Goal: Task Accomplishment & Management: Manage account settings

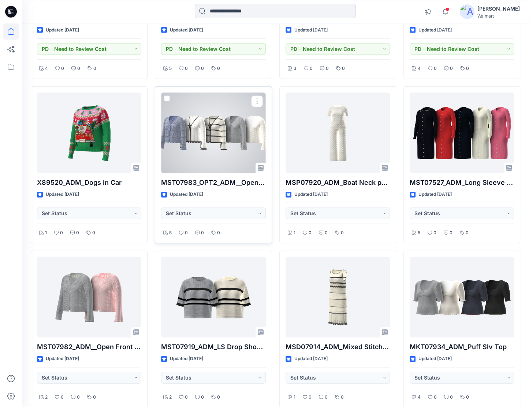
scroll to position [2656, 0]
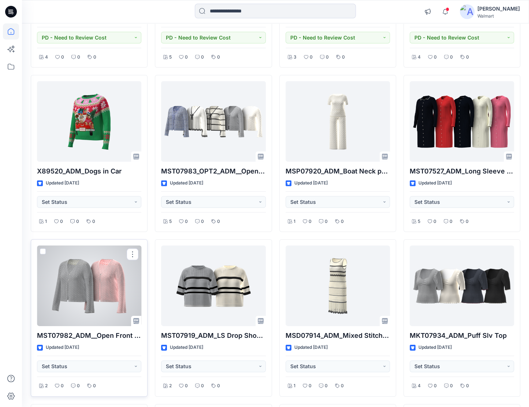
click at [91, 270] on div at bounding box center [89, 285] width 104 height 80
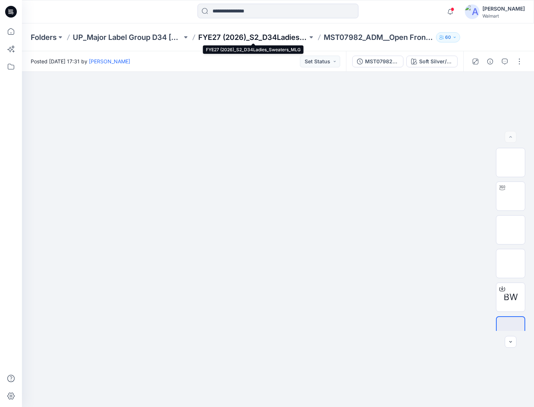
click at [259, 40] on p "FYE27 (2026)_S2_D34Ladies_Sweaters_MLG" at bounding box center [252, 37] width 109 height 10
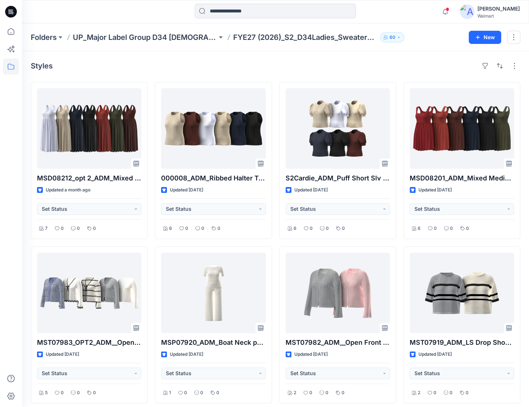
drag, startPoint x: 251, startPoint y: 32, endPoint x: 113, endPoint y: 0, distance: 141.3
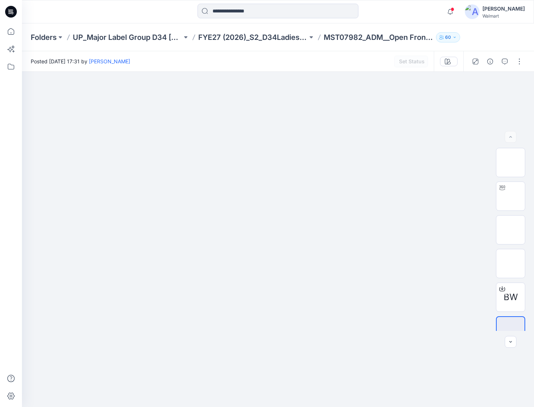
click at [16, 12] on icon at bounding box center [11, 12] width 12 height 12
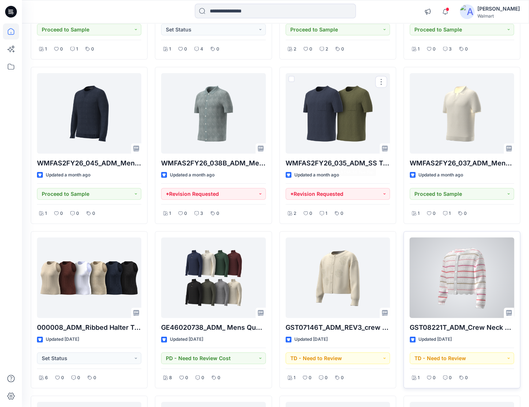
scroll to position [1024, 0]
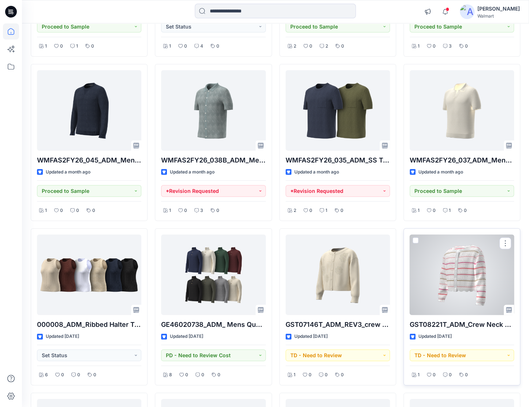
click at [465, 285] on div at bounding box center [461, 274] width 104 height 80
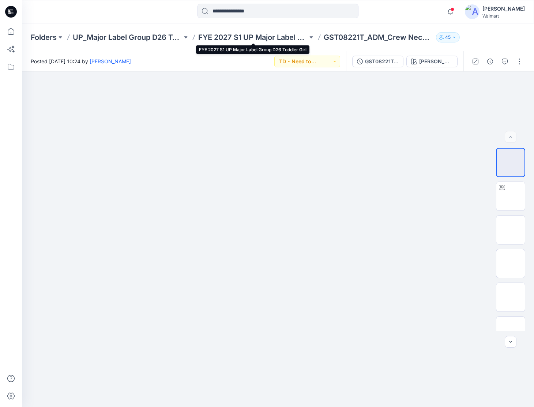
click at [209, 37] on p "FYE 2027 S1 UP Major Label Group D26 Toddler Girl" at bounding box center [252, 37] width 109 height 10
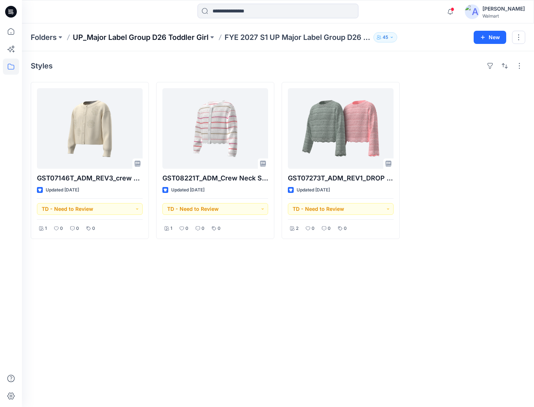
click at [152, 41] on p "UP_Major Label Group D26 Toddler Girl" at bounding box center [141, 37] width 136 height 10
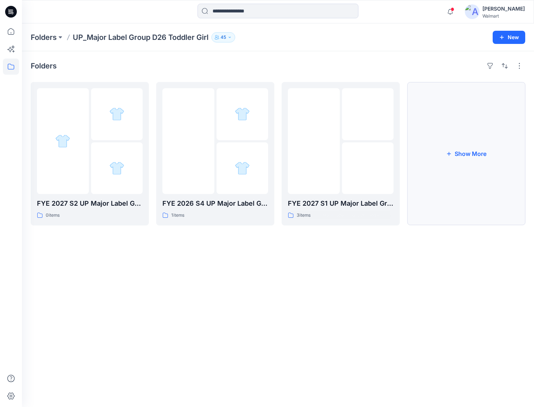
click at [431, 164] on button "Show More" at bounding box center [466, 153] width 118 height 143
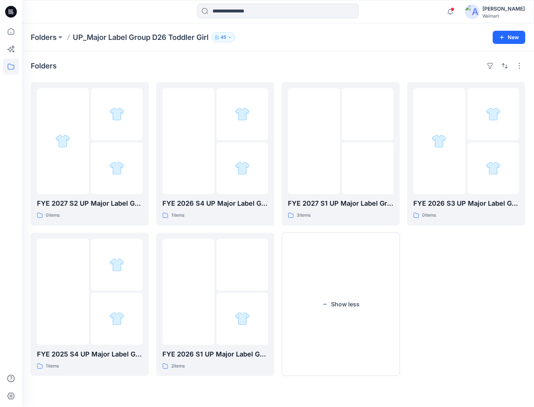
click at [406, 326] on div "FYE 2027 S2 UP Major Label Group D26 Toddler Girl 0 items FYE 2025 S4 UP Major …" at bounding box center [278, 229] width 495 height 294
click at [366, 313] on button "Show less" at bounding box center [341, 304] width 118 height 143
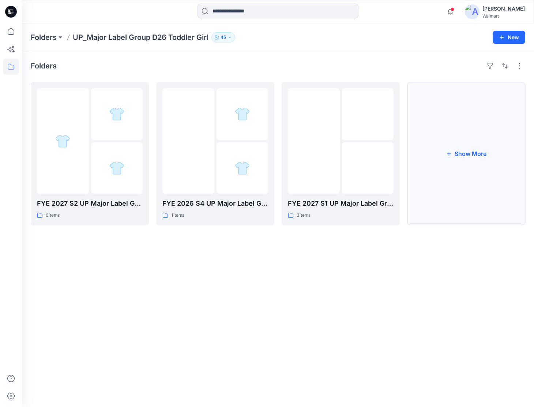
click at [440, 178] on button "Show More" at bounding box center [466, 153] width 118 height 143
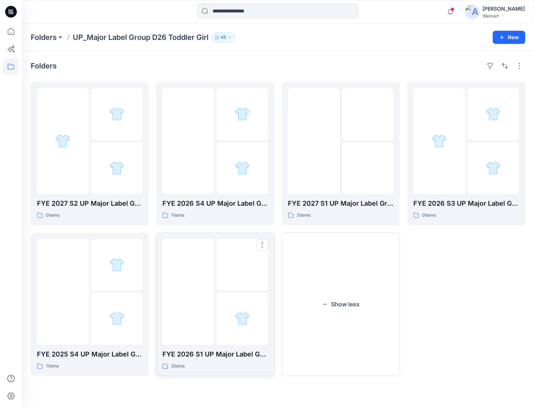
click at [188, 292] on img at bounding box center [188, 292] width 0 height 0
click at [471, 164] on div at bounding box center [494, 168] width 52 height 52
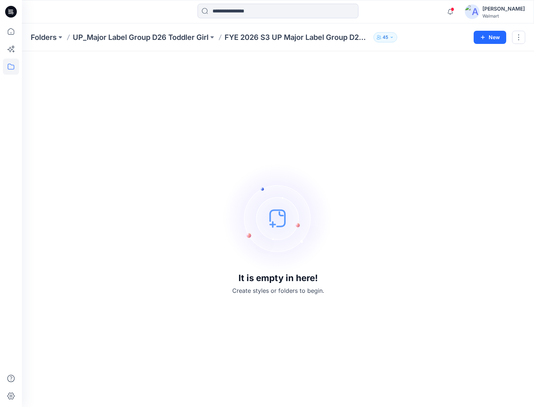
drag, startPoint x: 176, startPoint y: 29, endPoint x: 151, endPoint y: 20, distance: 26.6
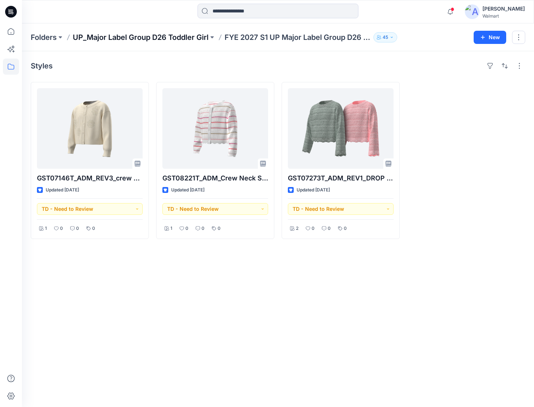
drag, startPoint x: 147, startPoint y: 44, endPoint x: 145, endPoint y: 41, distance: 3.8
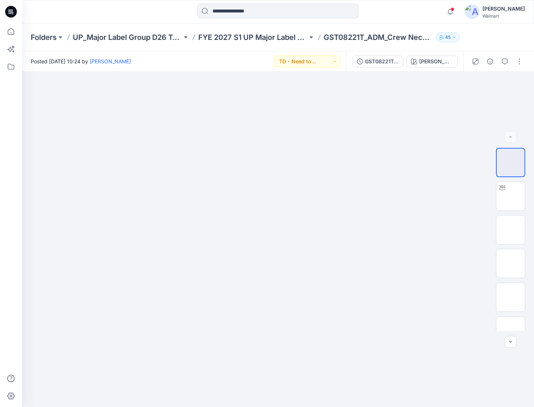
click at [18, 12] on div at bounding box center [10, 11] width 23 height 23
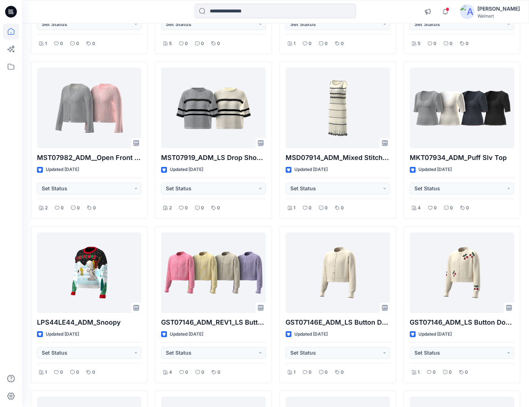
scroll to position [2954, 0]
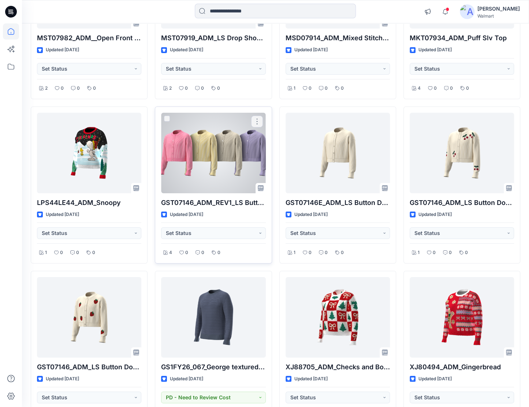
click at [204, 161] on div at bounding box center [213, 153] width 104 height 80
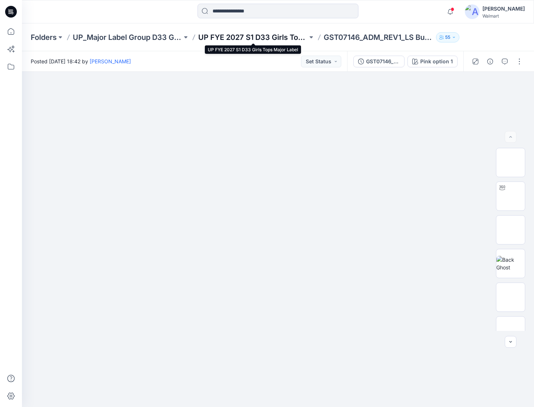
click at [224, 38] on p "UP FYE 2027 S1 D33 Girls Tops Major Label" at bounding box center [252, 37] width 109 height 10
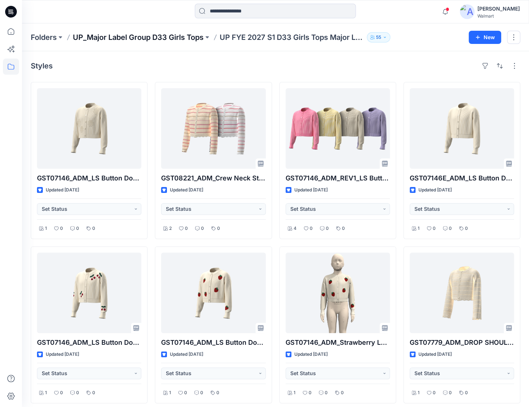
click at [136, 35] on p "UP_Major Label Group D33 Girls Tops" at bounding box center [138, 37] width 131 height 10
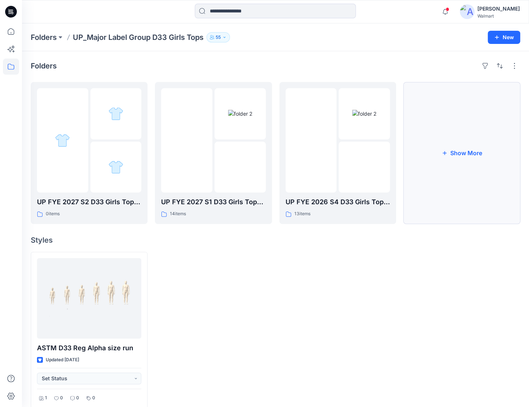
click at [431, 168] on button "Show More" at bounding box center [461, 153] width 117 height 142
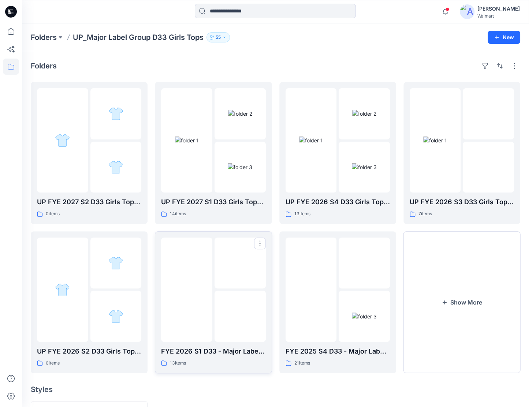
click at [187, 289] on img at bounding box center [187, 289] width 0 height 0
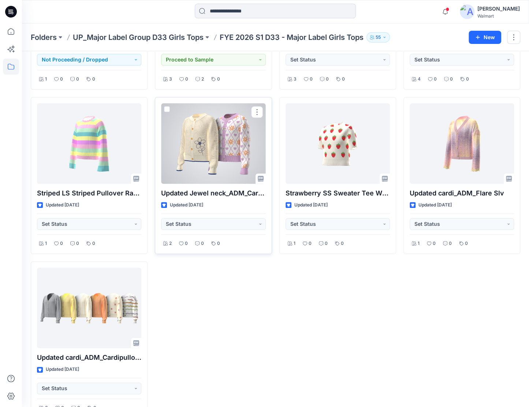
scroll to position [331, 0]
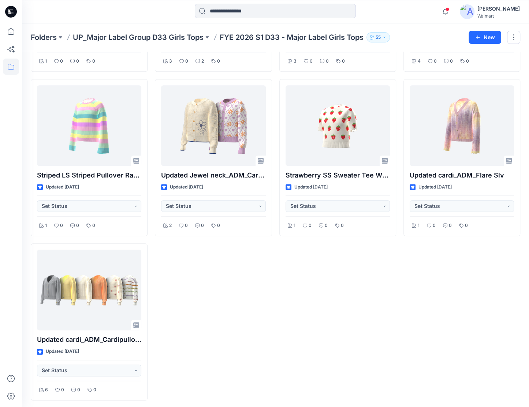
drag, startPoint x: 296, startPoint y: 243, endPoint x: 286, endPoint y: 236, distance: 11.9
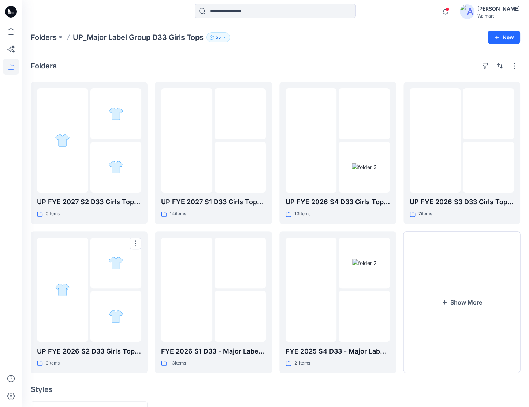
click at [62, 279] on div at bounding box center [62, 289] width 51 height 104
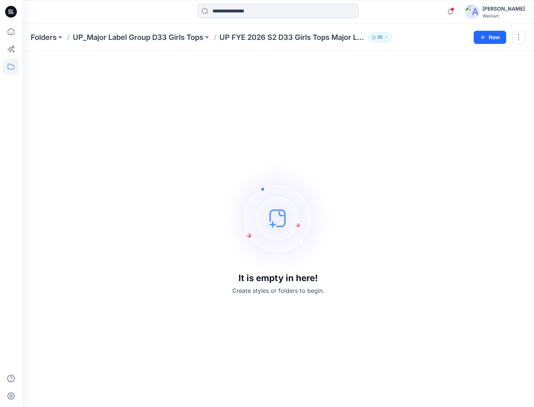
drag, startPoint x: 223, startPoint y: 275, endPoint x: 241, endPoint y: 275, distance: 18.3
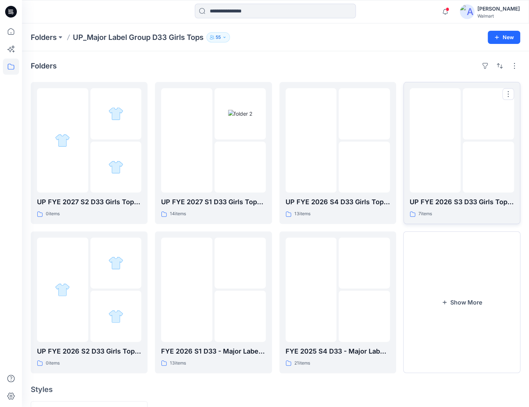
click at [435, 140] on img at bounding box center [435, 140] width 0 height 0
click at [187, 140] on img at bounding box center [187, 140] width 0 height 0
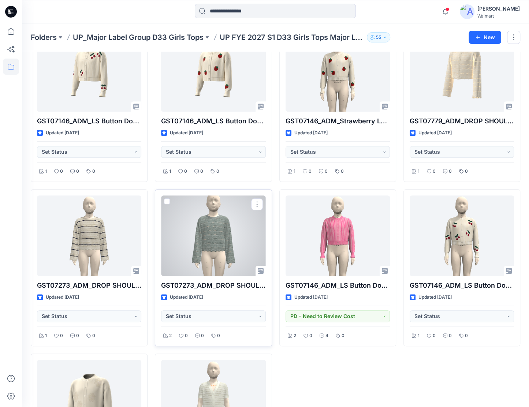
scroll to position [304, 0]
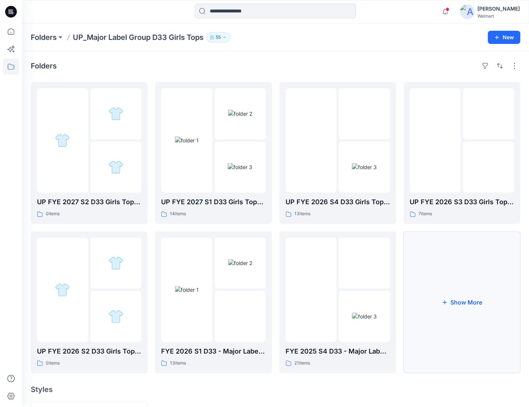
click at [468, 296] on button "Show More" at bounding box center [461, 302] width 117 height 142
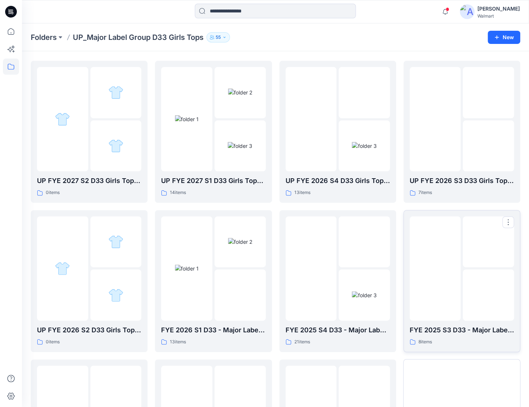
scroll to position [37, 0]
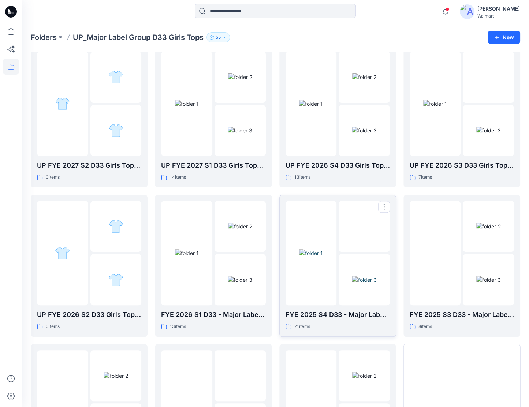
click at [319, 257] on img at bounding box center [311, 253] width 24 height 8
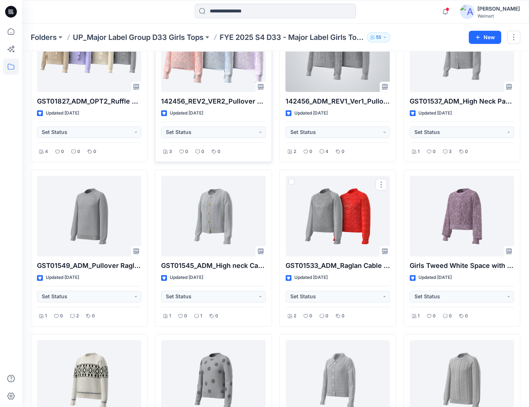
scroll to position [377, 0]
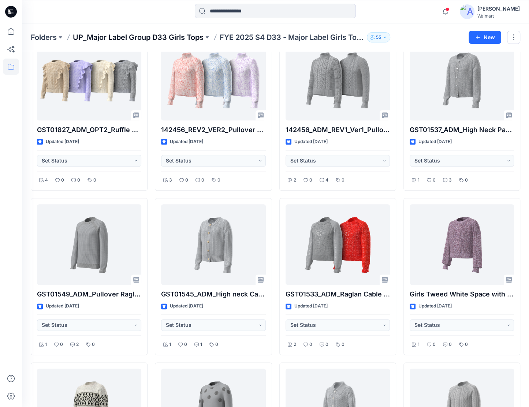
click at [193, 40] on p "UP_Major Label Group D33 Girls Tops" at bounding box center [138, 37] width 131 height 10
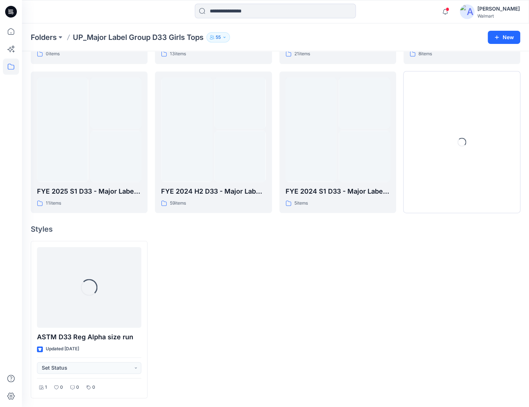
scroll to position [308, 0]
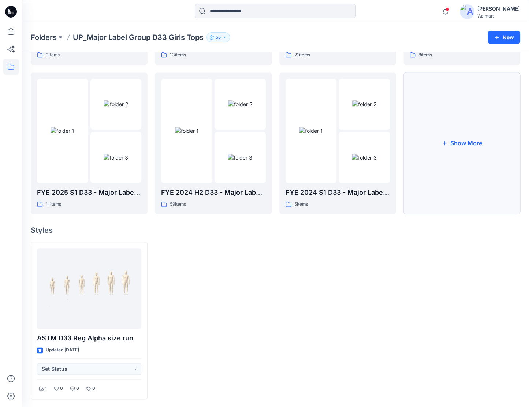
click at [444, 158] on button "Show More" at bounding box center [461, 143] width 117 height 142
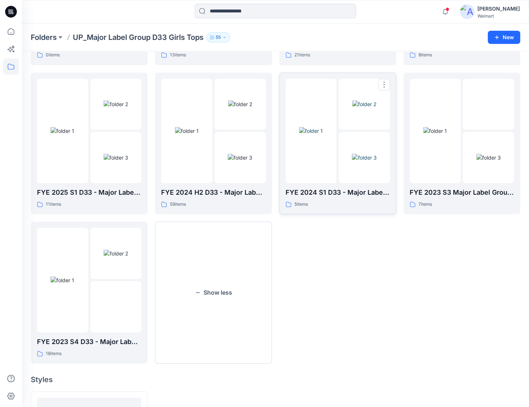
click at [352, 154] on img at bounding box center [364, 158] width 25 height 8
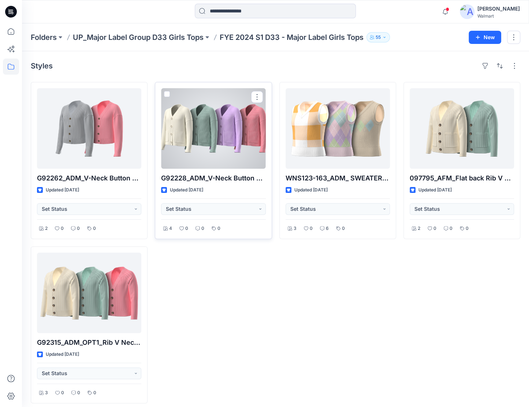
scroll to position [308, 0]
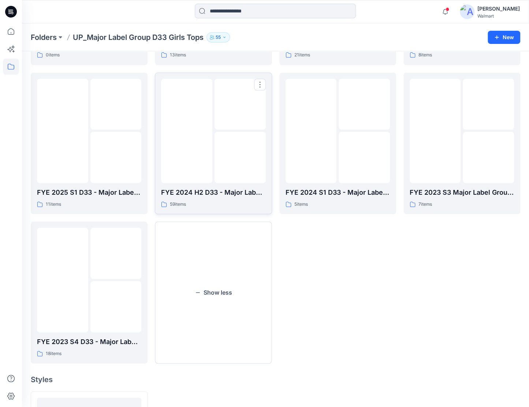
click at [209, 170] on div at bounding box center [186, 131] width 51 height 104
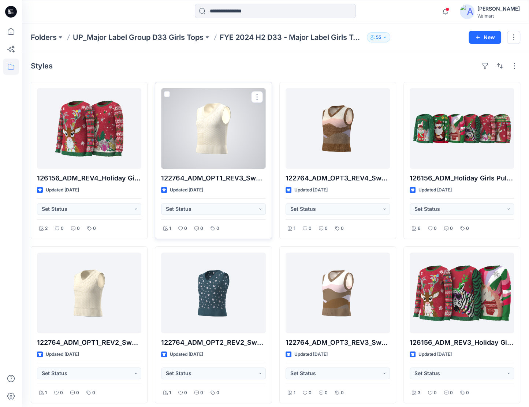
click at [222, 143] on div at bounding box center [213, 128] width 104 height 80
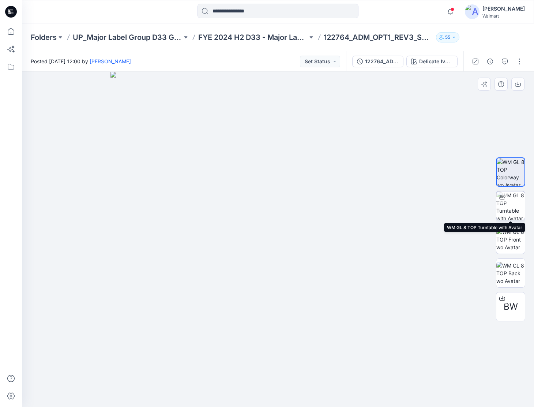
click at [517, 213] on img at bounding box center [510, 205] width 29 height 29
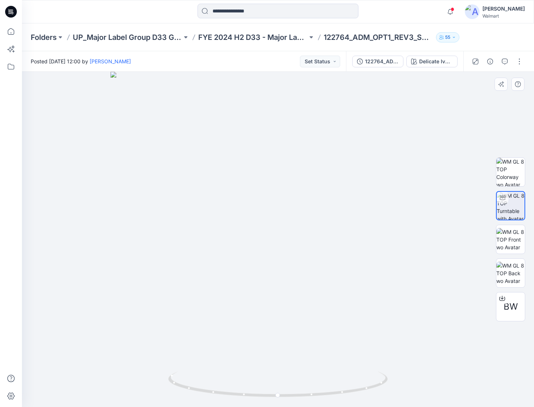
click at [63, 385] on div at bounding box center [278, 239] width 512 height 335
click at [451, 9] on span at bounding box center [453, 9] width 4 height 4
click at [16, 15] on icon at bounding box center [11, 11] width 12 height 23
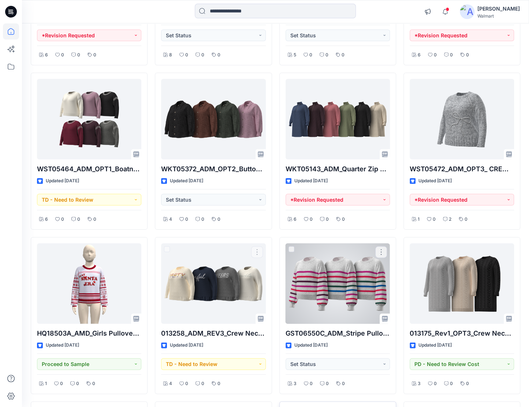
scroll to position [7241, 0]
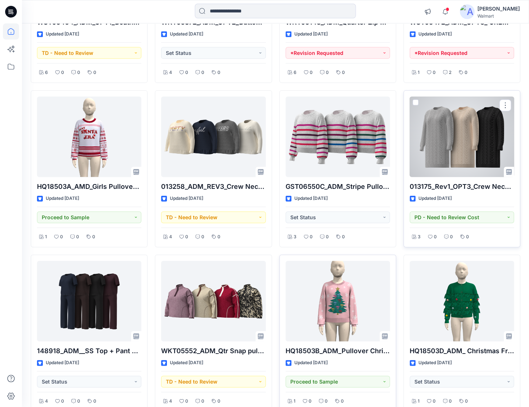
click at [475, 107] on div at bounding box center [461, 137] width 104 height 80
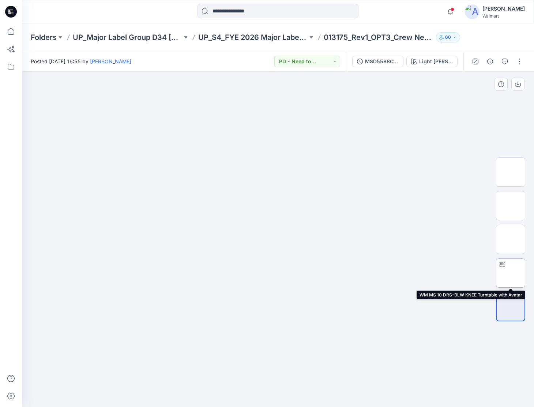
click at [511, 273] on img at bounding box center [511, 273] width 0 height 0
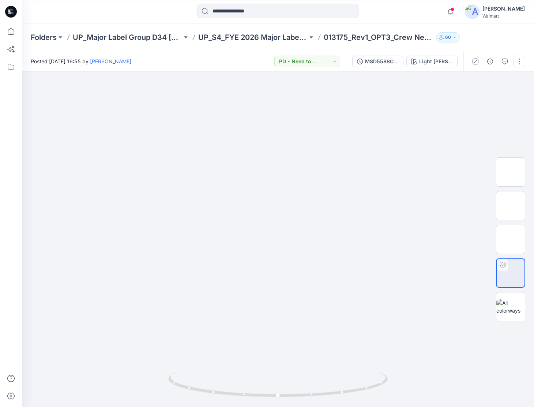
click at [518, 65] on button "button" at bounding box center [520, 62] width 12 height 12
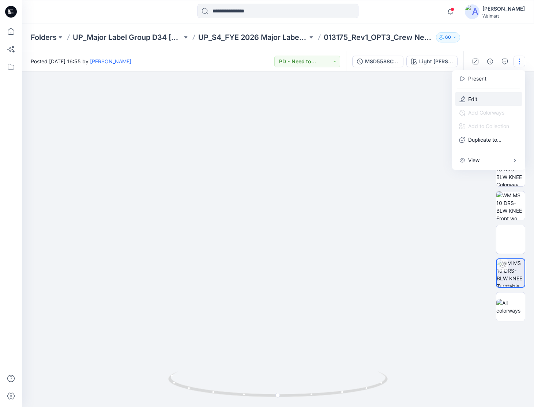
click at [494, 102] on button "Edit" at bounding box center [488, 99] width 67 height 14
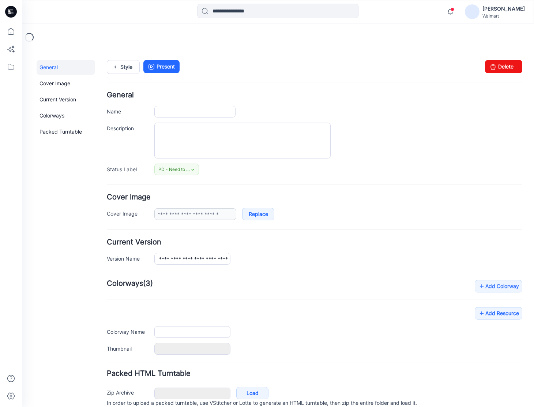
type input "**********"
type textarea "**********"
type input "**********"
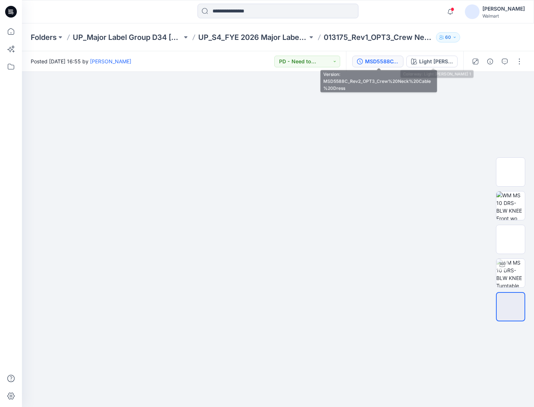
click at [393, 62] on div "MSD5588C_Rev2_OPT3_Crew%20Neck%20Cable%20Dress" at bounding box center [382, 61] width 34 height 8
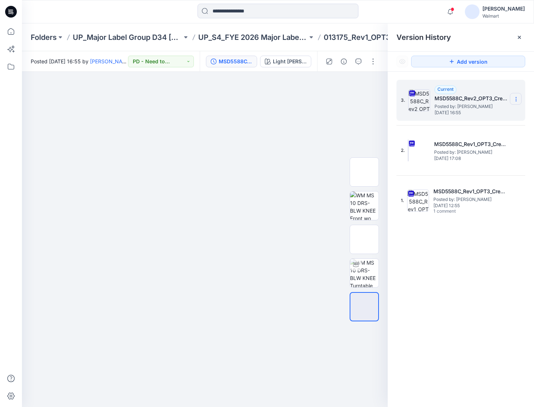
click at [518, 98] on icon at bounding box center [516, 99] width 6 height 6
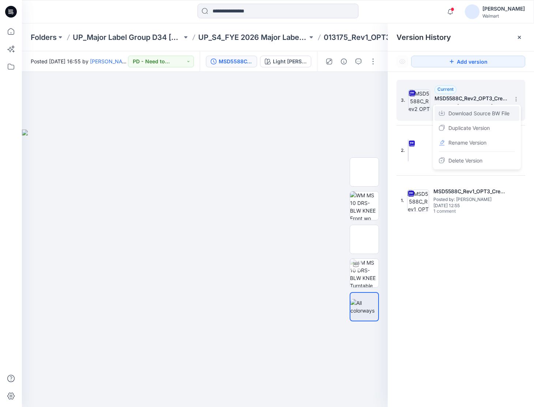
click at [468, 112] on span "Download Source BW File" at bounding box center [479, 113] width 61 height 9
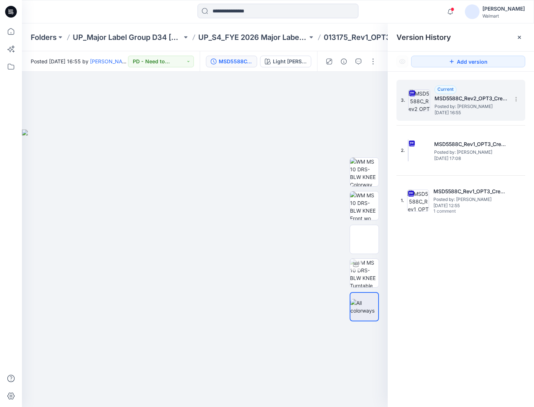
click at [10, 13] on icon at bounding box center [11, 12] width 12 height 12
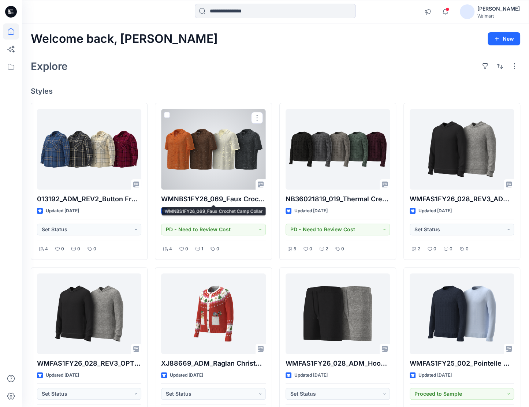
drag, startPoint x: 174, startPoint y: 199, endPoint x: 180, endPoint y: 194, distance: 7.8
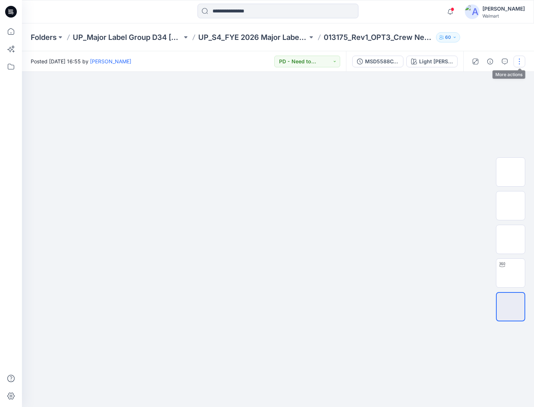
click at [519, 63] on button "button" at bounding box center [520, 62] width 12 height 12
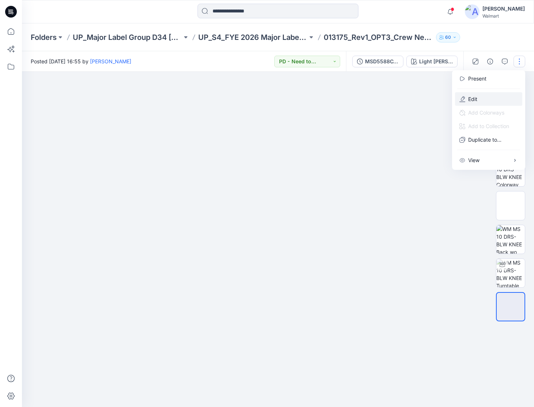
click at [497, 100] on button "Edit" at bounding box center [488, 99] width 67 height 14
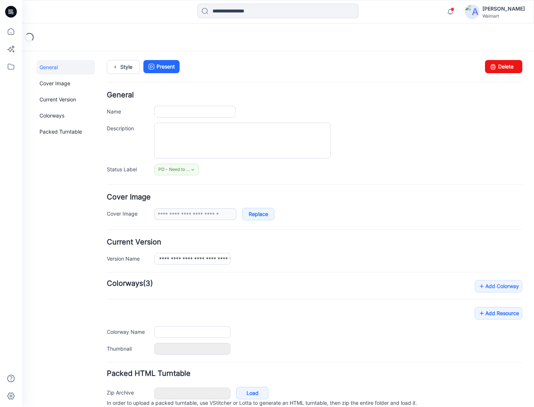
type input "**********"
type textarea "**********"
type input "**********"
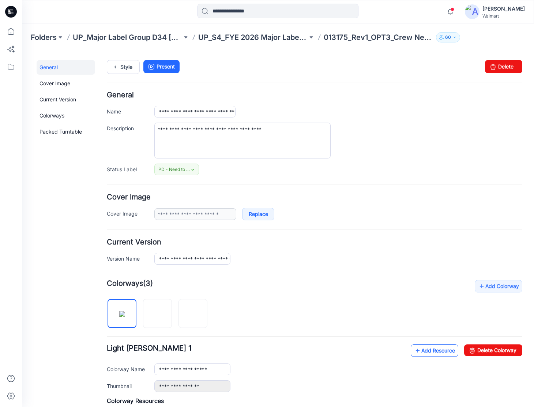
click at [425, 352] on link "Add Resource" at bounding box center [435, 350] width 48 height 12
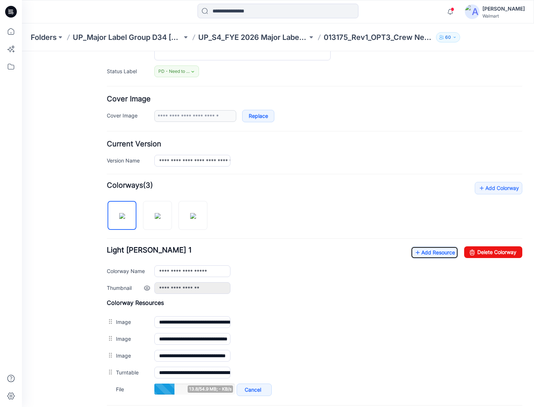
scroll to position [110, 0]
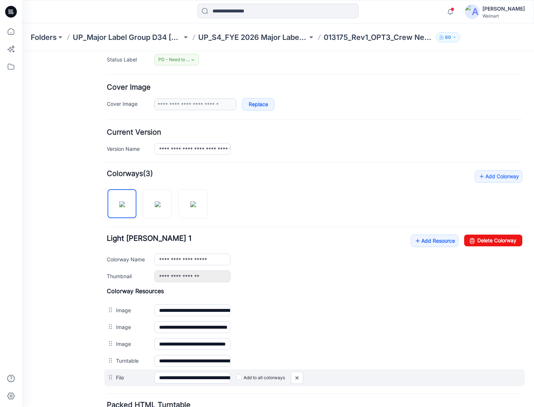
click at [249, 374] on label "Add to all colorways" at bounding box center [260, 378] width 49 height 12
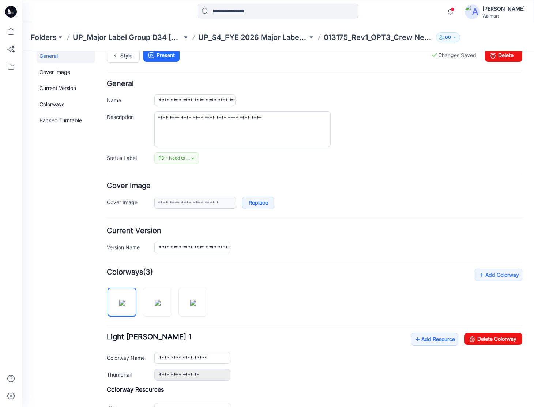
scroll to position [0, 0]
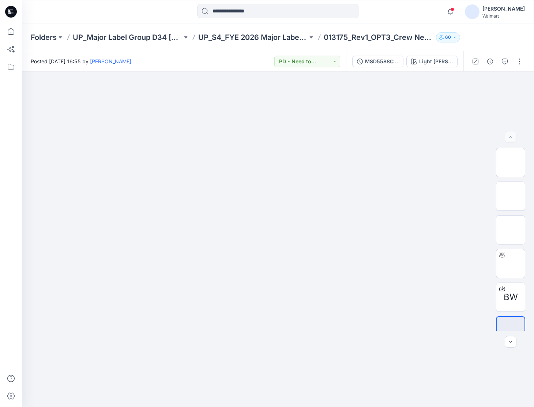
click at [17, 245] on div at bounding box center [11, 214] width 16 height 383
